Goal: Use online tool/utility

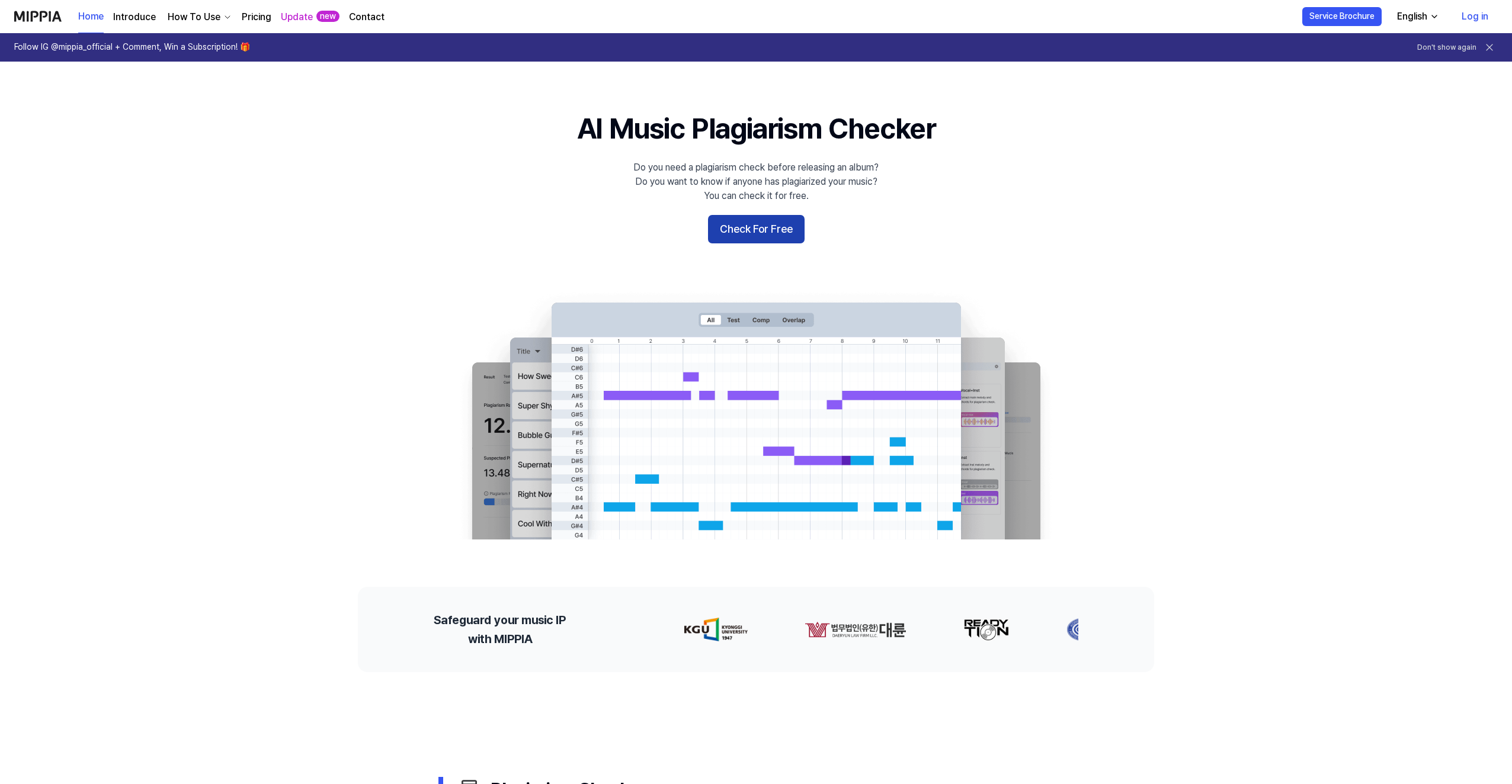
click at [768, 220] on button "Check For Free" at bounding box center [756, 229] width 97 height 28
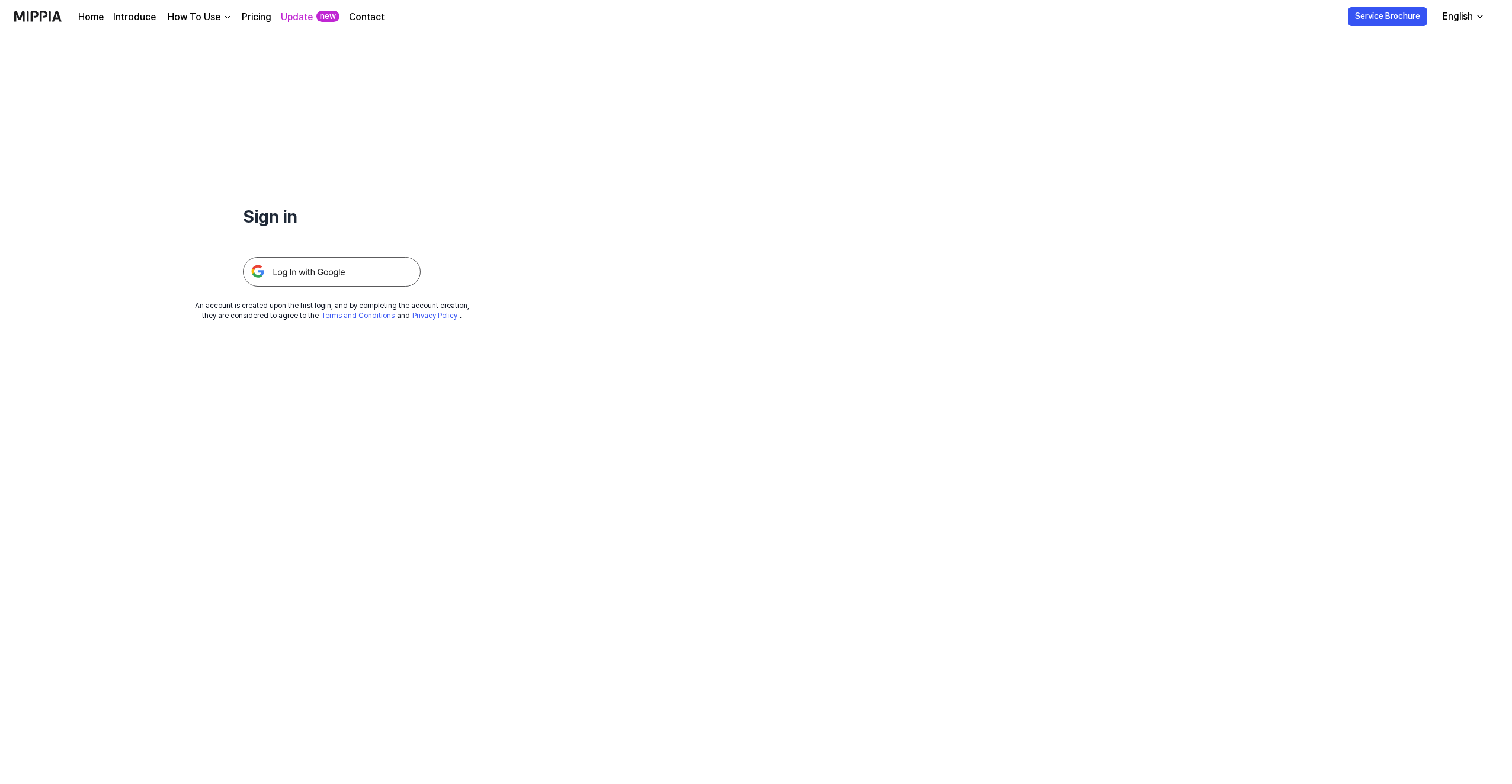
click at [336, 257] on img at bounding box center [331, 272] width 178 height 30
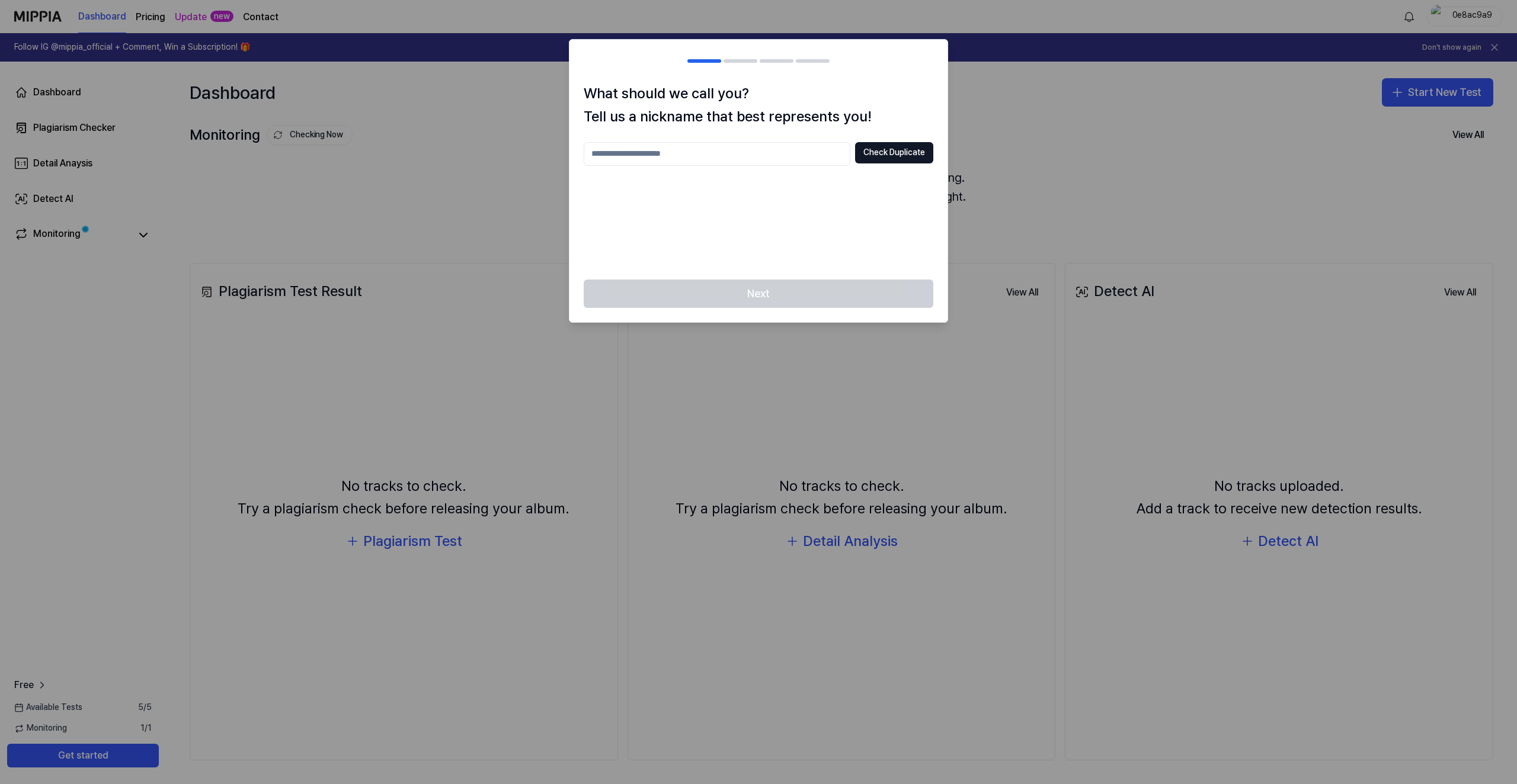
click at [675, 145] on input "text" at bounding box center [717, 154] width 267 height 23
type input "*******"
click at [893, 161] on button "Check Duplicate" at bounding box center [894, 153] width 78 height 22
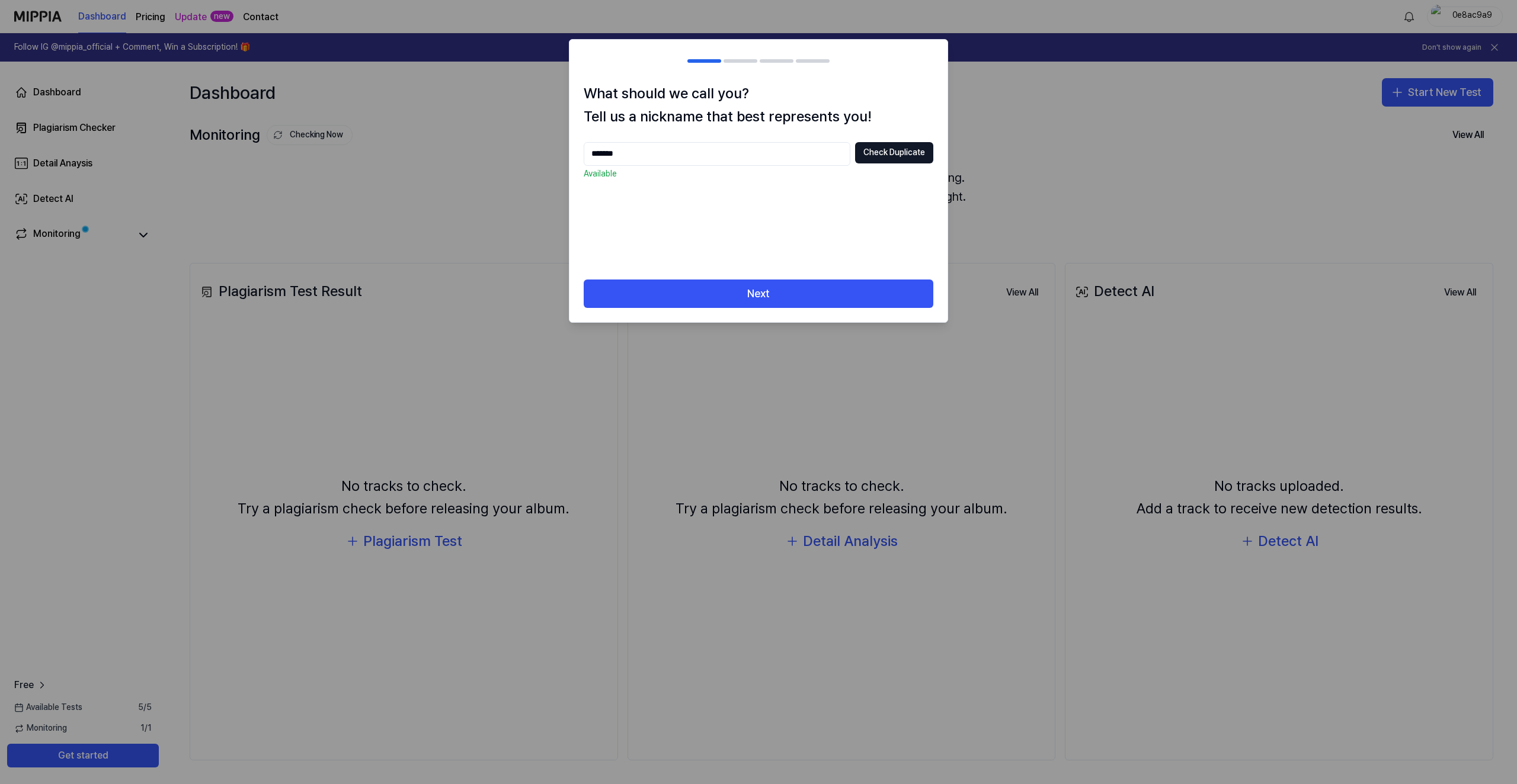
click at [742, 156] on input "*******" at bounding box center [717, 154] width 267 height 23
click at [793, 293] on button "Next" at bounding box center [758, 294] width 349 height 28
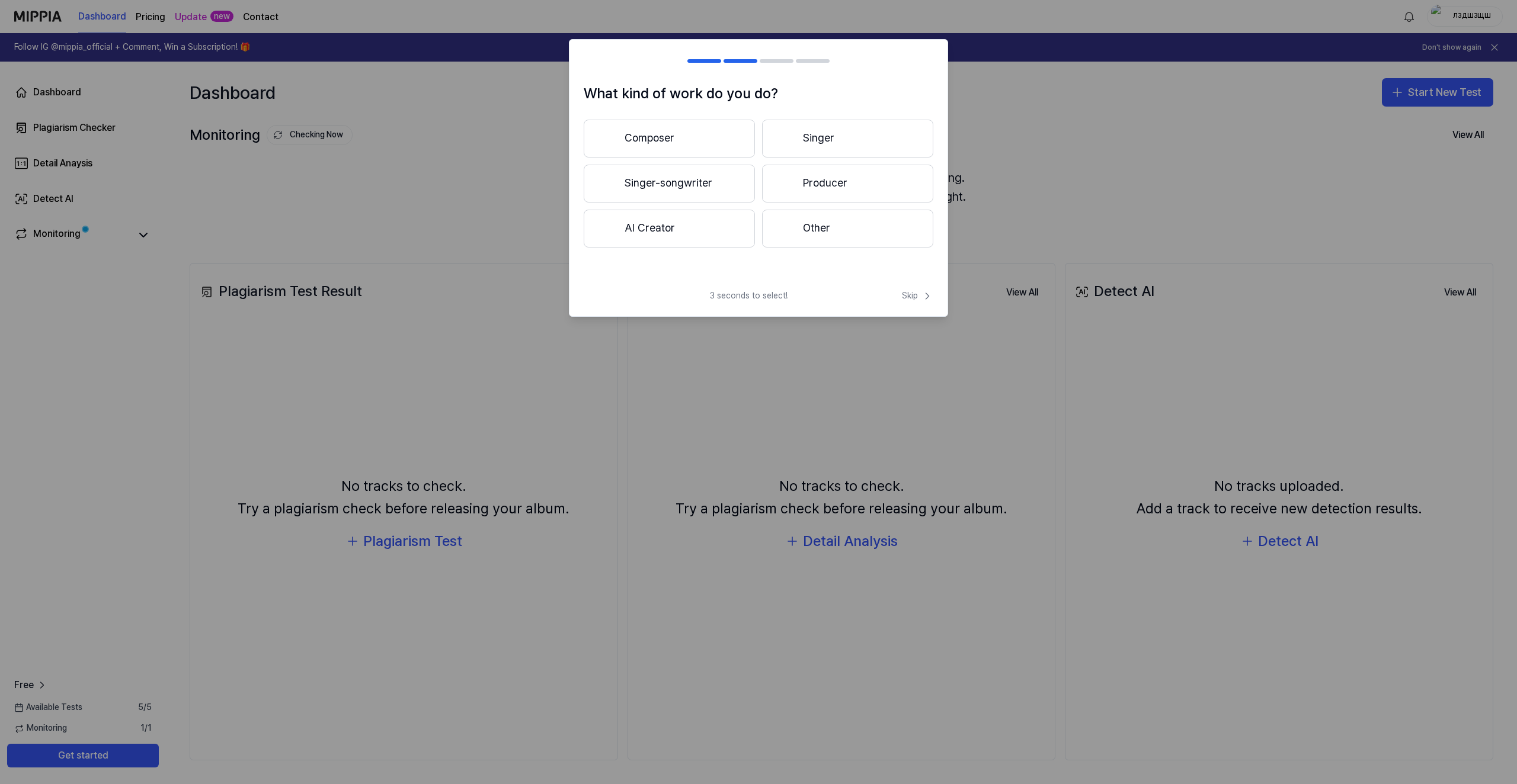
click at [714, 140] on button "Composer" at bounding box center [669, 139] width 171 height 38
click at [827, 196] on button "3 years or more" at bounding box center [848, 184] width 171 height 39
click at [689, 136] on button "Pop" at bounding box center [669, 139] width 170 height 38
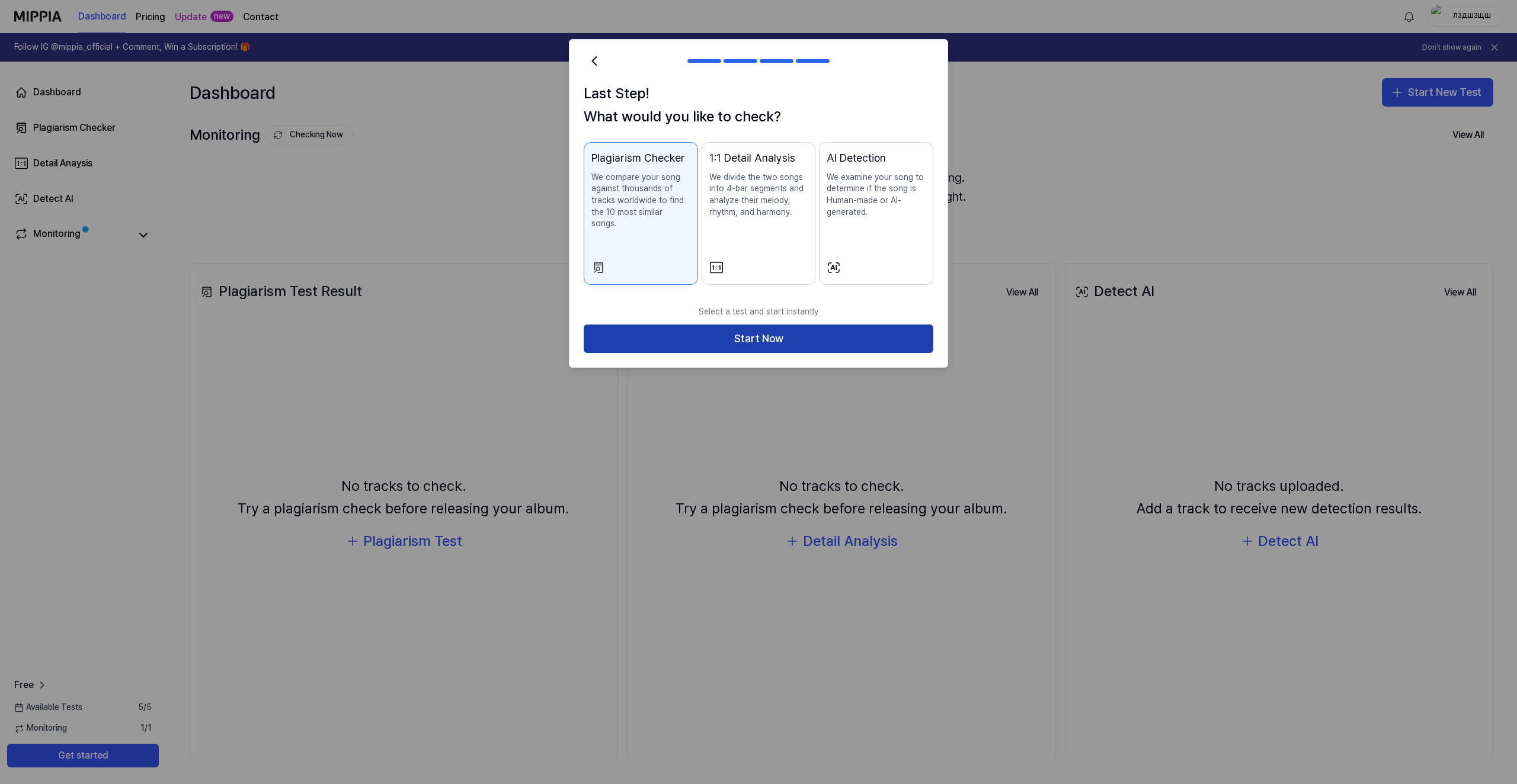
click at [809, 329] on button "Start Now" at bounding box center [758, 339] width 349 height 28
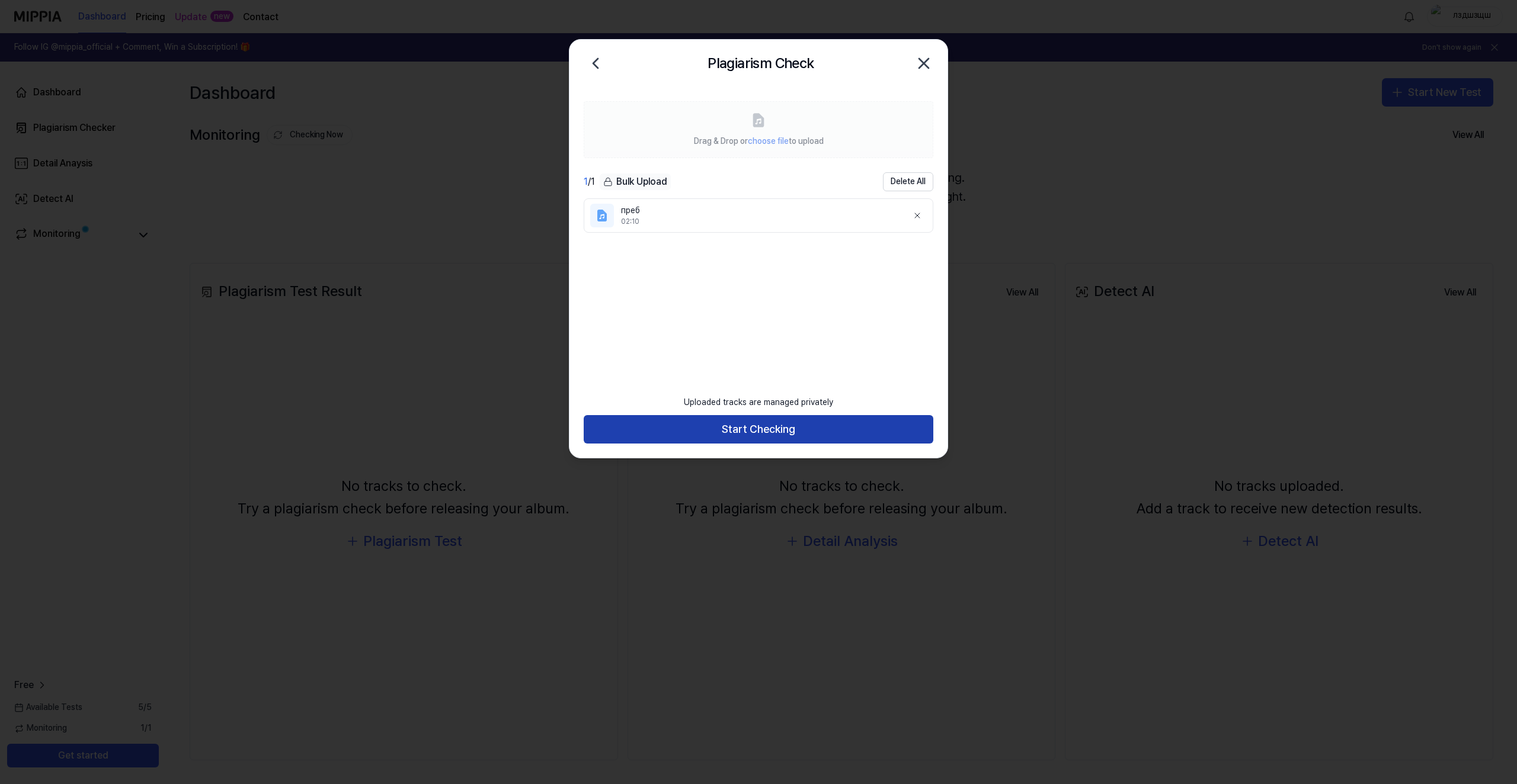
click at [758, 422] on button "Start Checking" at bounding box center [758, 429] width 349 height 28
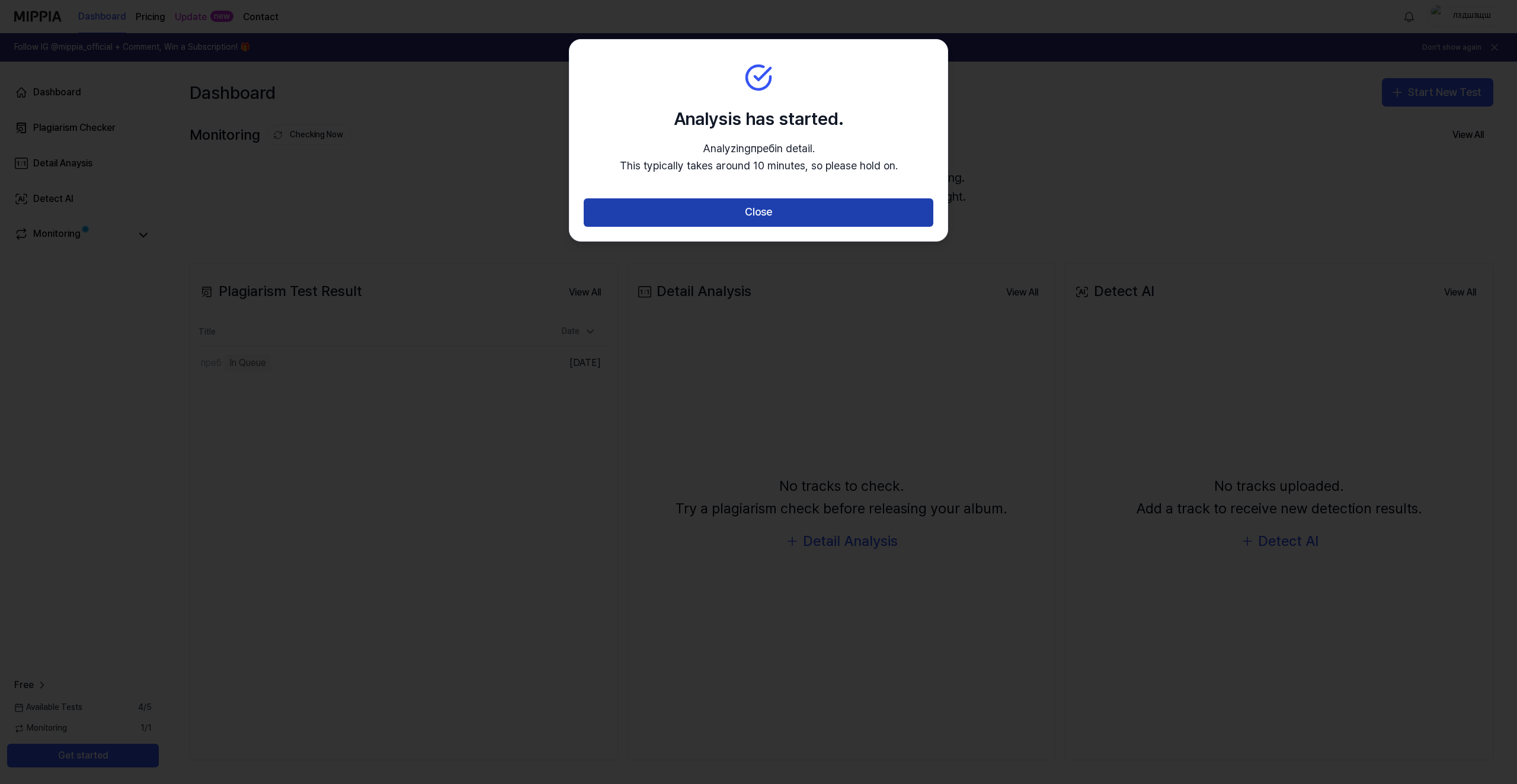
click at [722, 220] on button "Close" at bounding box center [758, 212] width 349 height 28
